Goal: Transaction & Acquisition: Download file/media

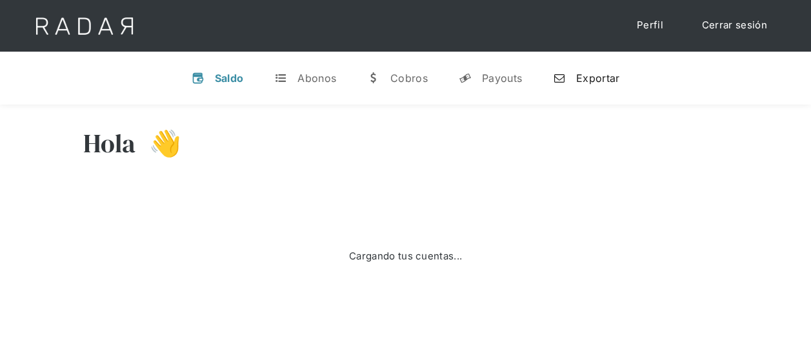
click at [612, 68] on link "n Exportar" at bounding box center [586, 78] width 87 height 34
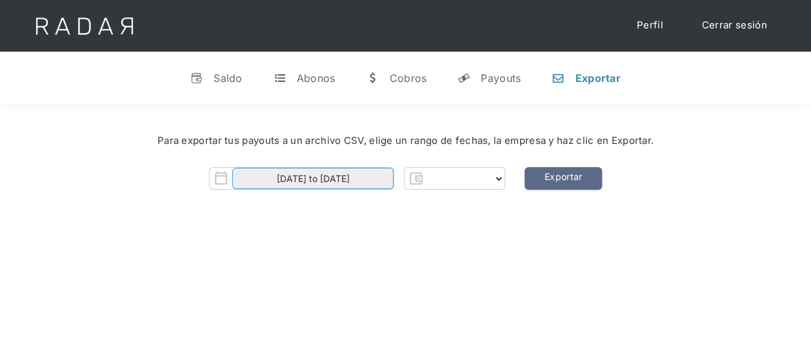
click at [366, 183] on input "[DATE] to [DATE]" at bounding box center [312, 178] width 161 height 21
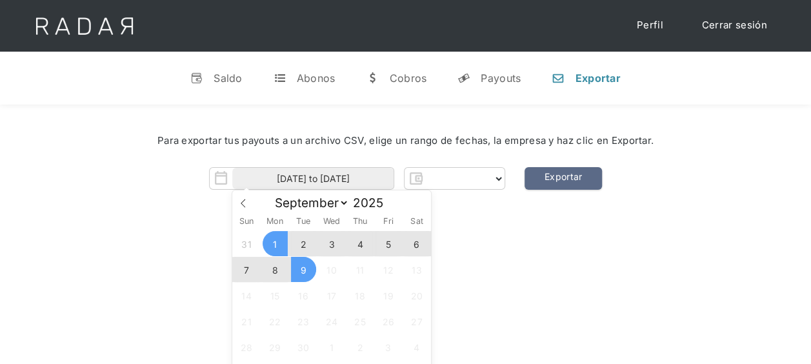
click at [507, 250] on div "Hola 👋 Cargando tus cuentas... Nombre de la empresa • [GEOGRAPHIC_DATA] • Desco…" at bounding box center [405, 287] width 811 height 364
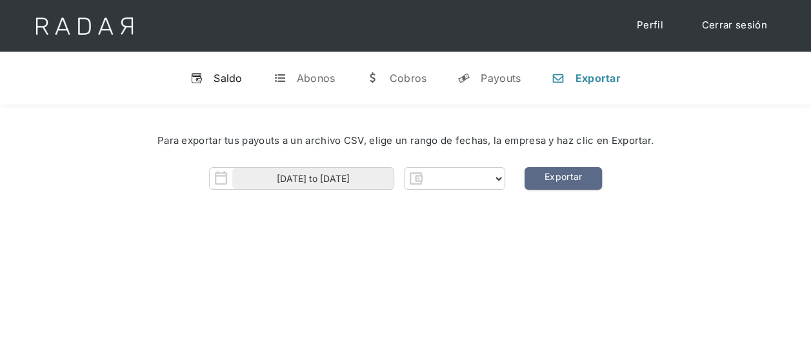
click at [232, 72] on div "Saldo" at bounding box center [228, 78] width 29 height 13
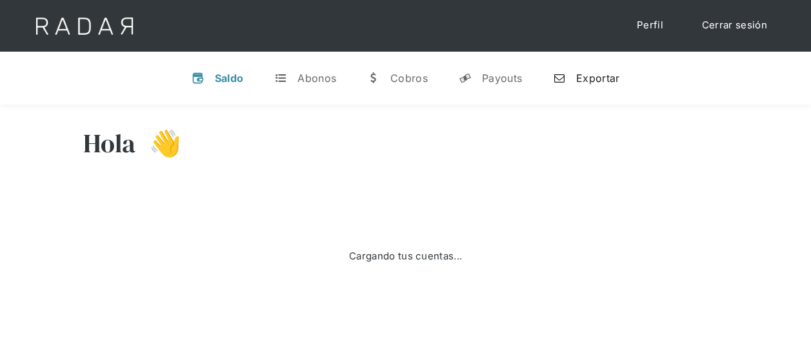
click at [588, 79] on div "Exportar" at bounding box center [597, 78] width 43 height 13
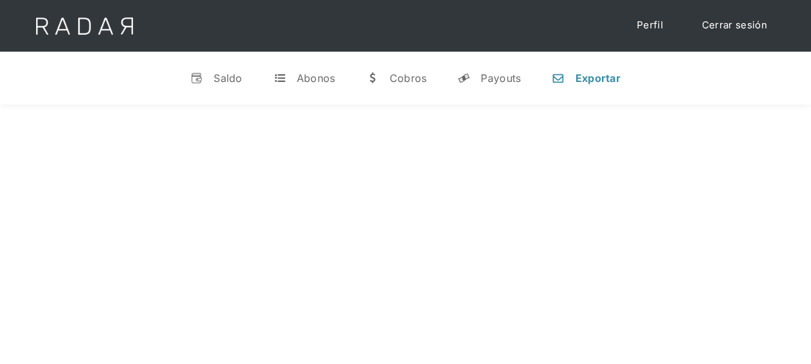
select select "pagsmile"
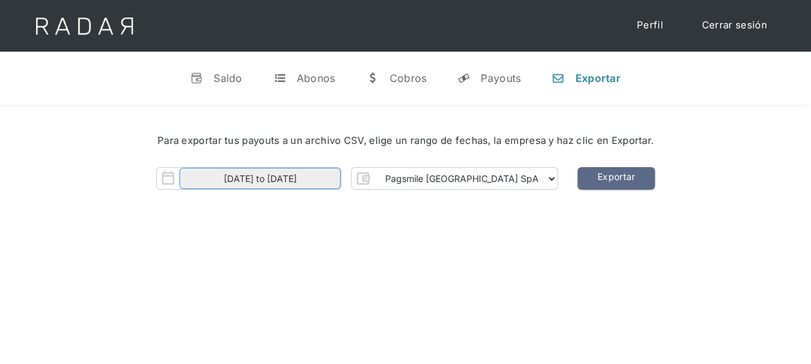
click at [308, 184] on input "[DATE] to [DATE]" at bounding box center [259, 178] width 161 height 21
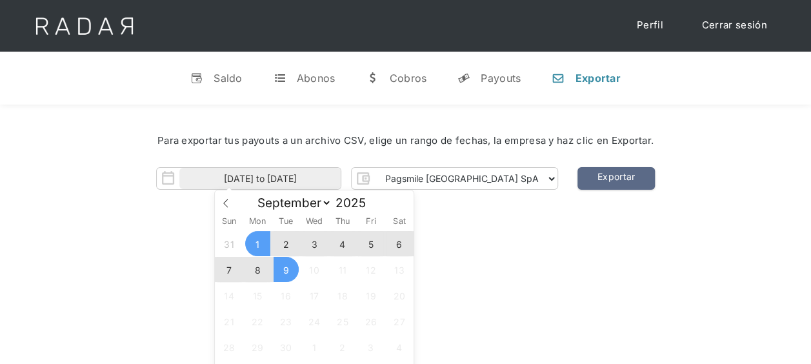
click at [255, 263] on span "8" at bounding box center [257, 269] width 25 height 25
type input "[DATE]"
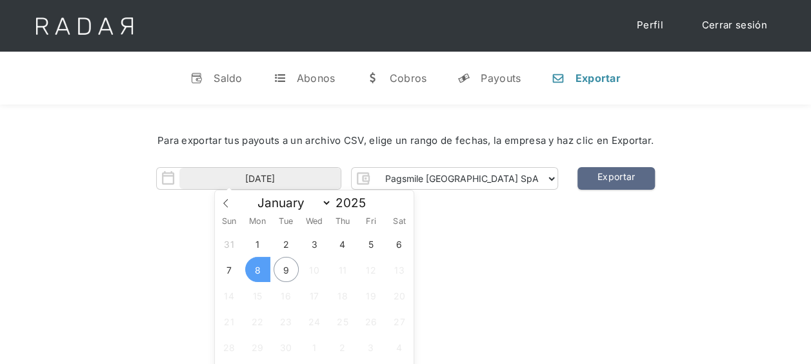
click at [255, 270] on span "8" at bounding box center [257, 269] width 25 height 25
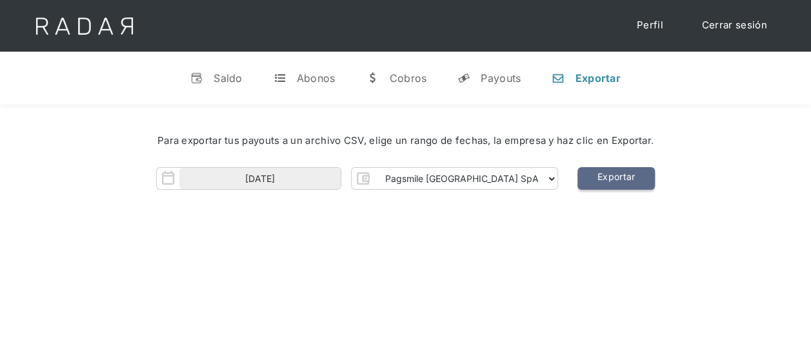
click at [579, 179] on link "Exportar" at bounding box center [615, 178] width 77 height 23
